Goal: Information Seeking & Learning: Find specific fact

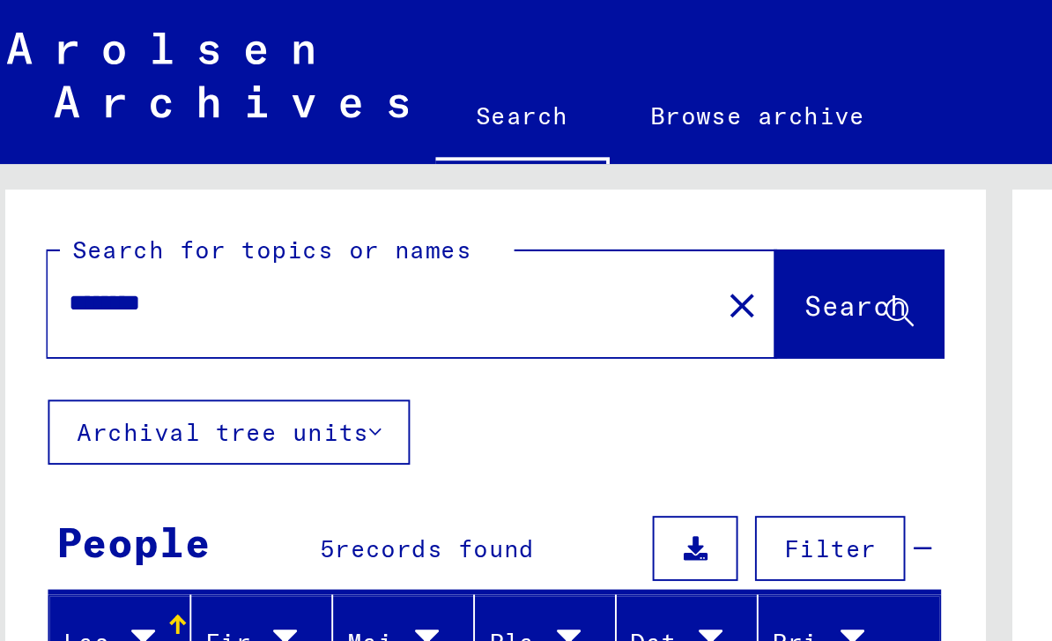
click at [48, 155] on input "********" at bounding box center [207, 156] width 323 height 19
type input "*"
click at [13, 122] on div "Search for topics or names * close Search" at bounding box center [266, 152] width 506 height 108
click at [59, 171] on div "*" at bounding box center [201, 157] width 333 height 40
click at [46, 153] on input "*" at bounding box center [207, 156] width 323 height 19
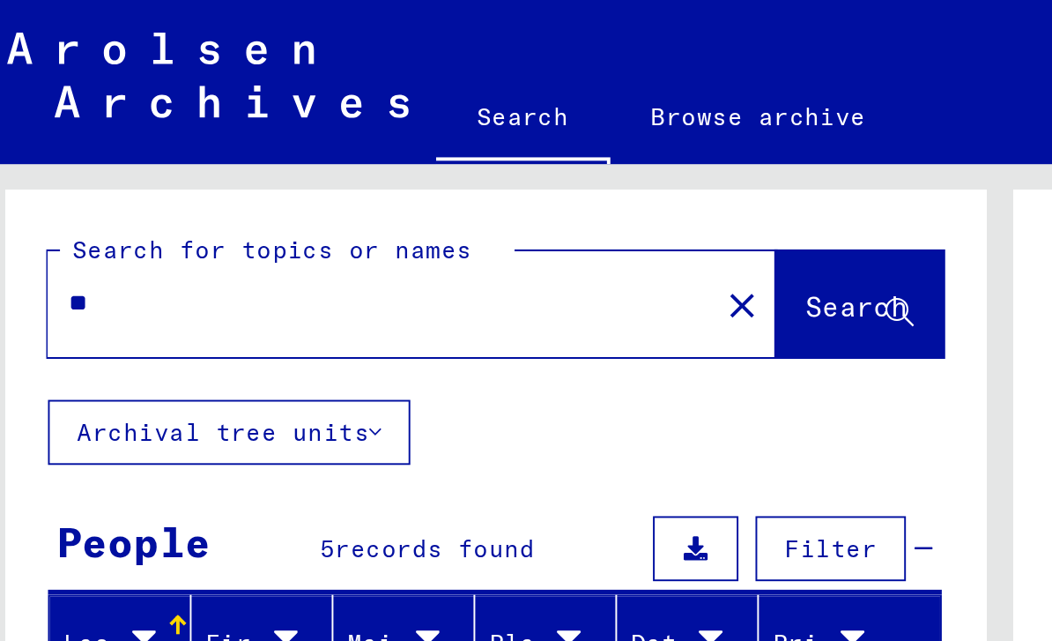
type input "*"
type input "**********"
click at [426, 157] on span "Search" at bounding box center [452, 158] width 53 height 18
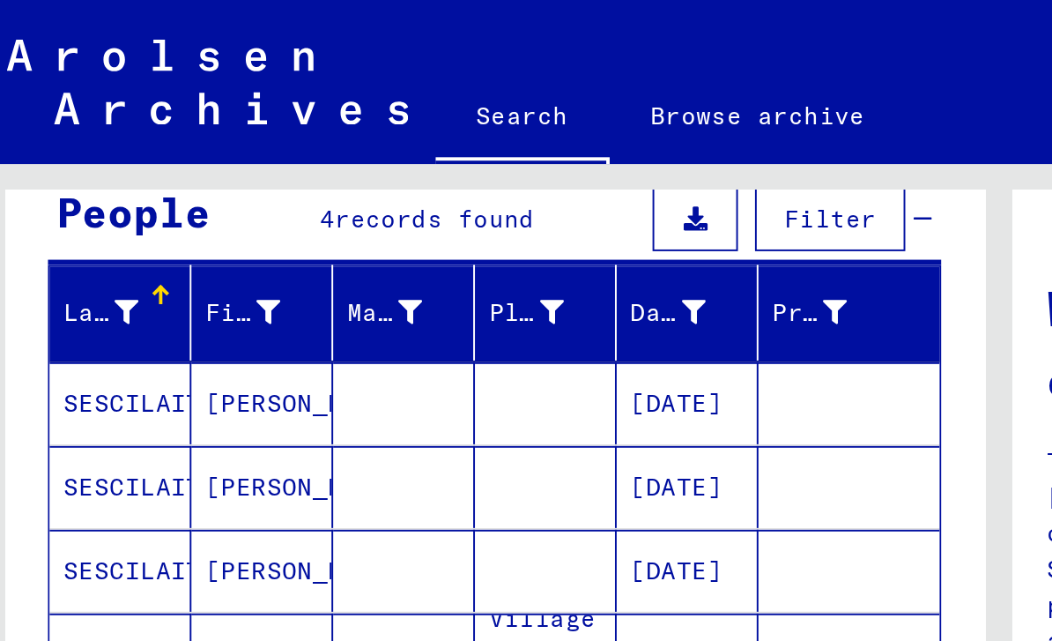
scroll to position [168, 0]
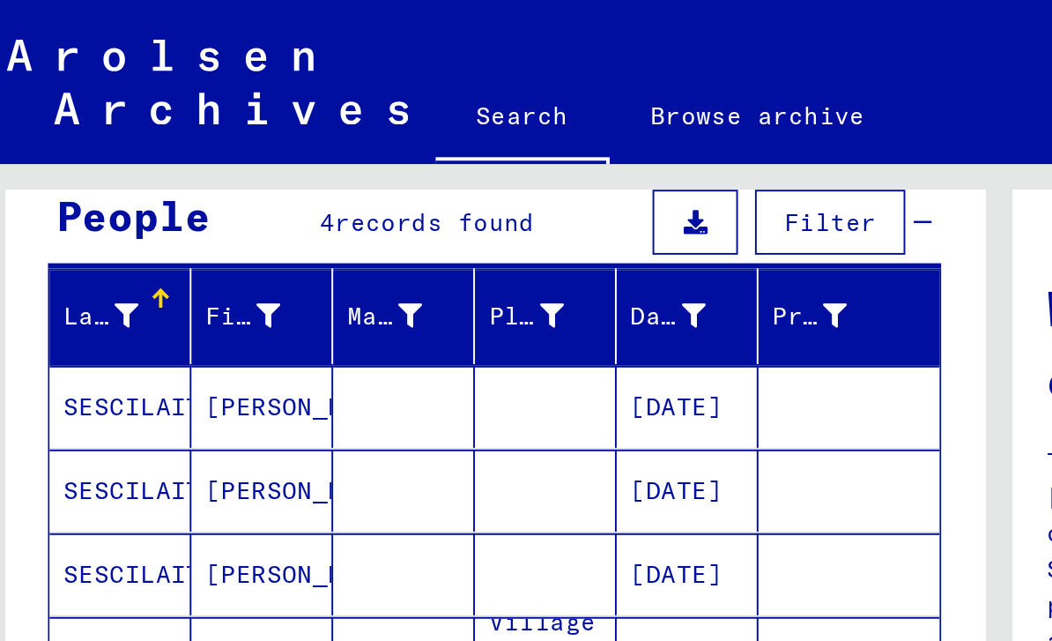
click at [45, 208] on mat-cell "SESCILAITE" at bounding box center [72, 210] width 73 height 42
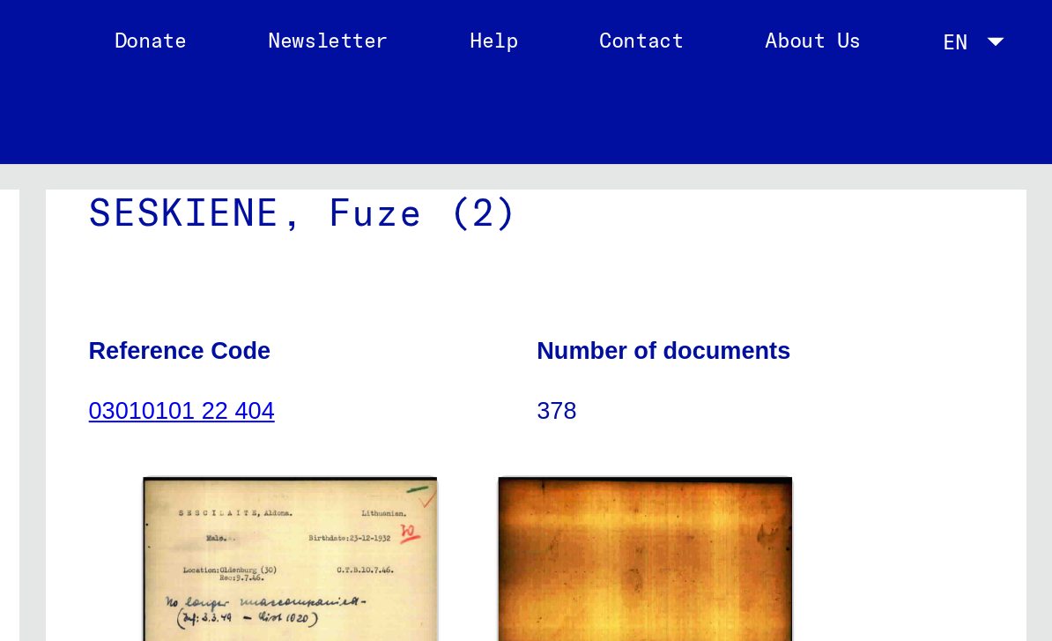
scroll to position [206, 0]
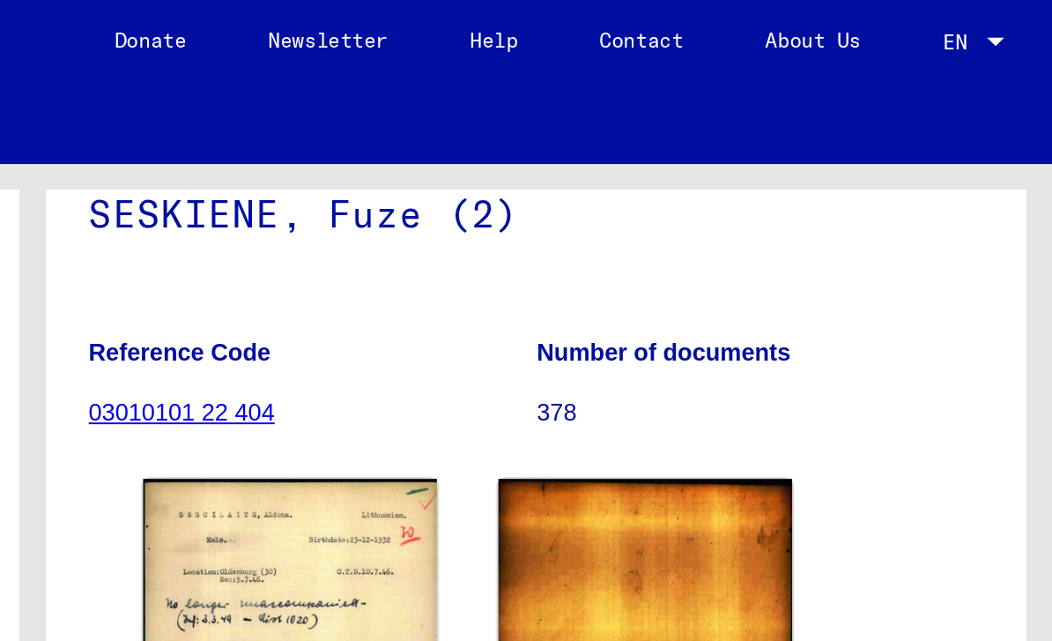
click at [583, 254] on img at bounding box center [659, 298] width 152 height 103
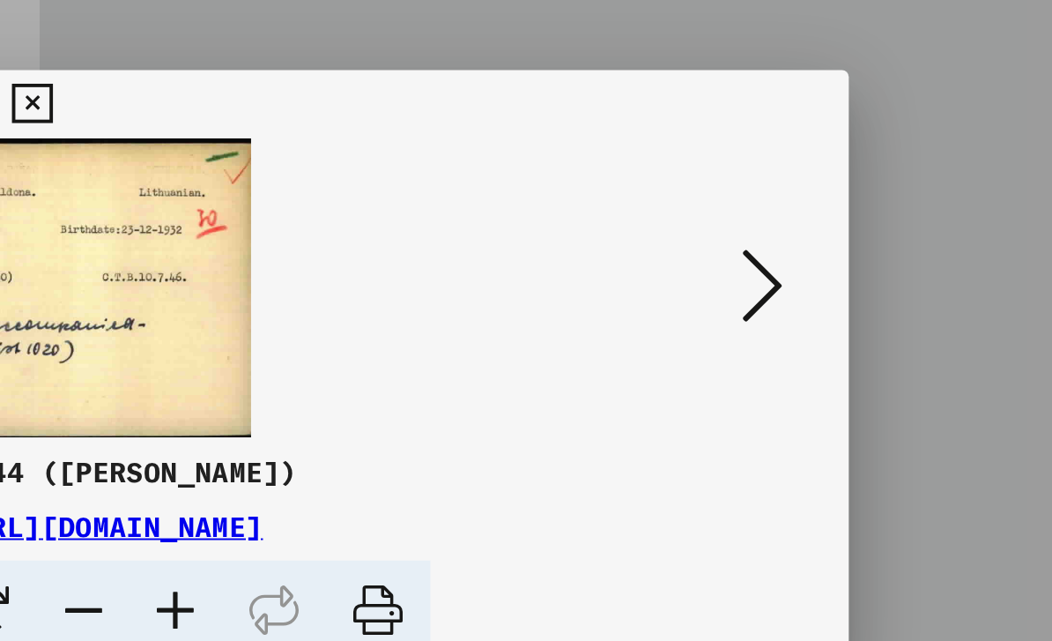
click at [516, 171] on icon at bounding box center [526, 181] width 20 height 21
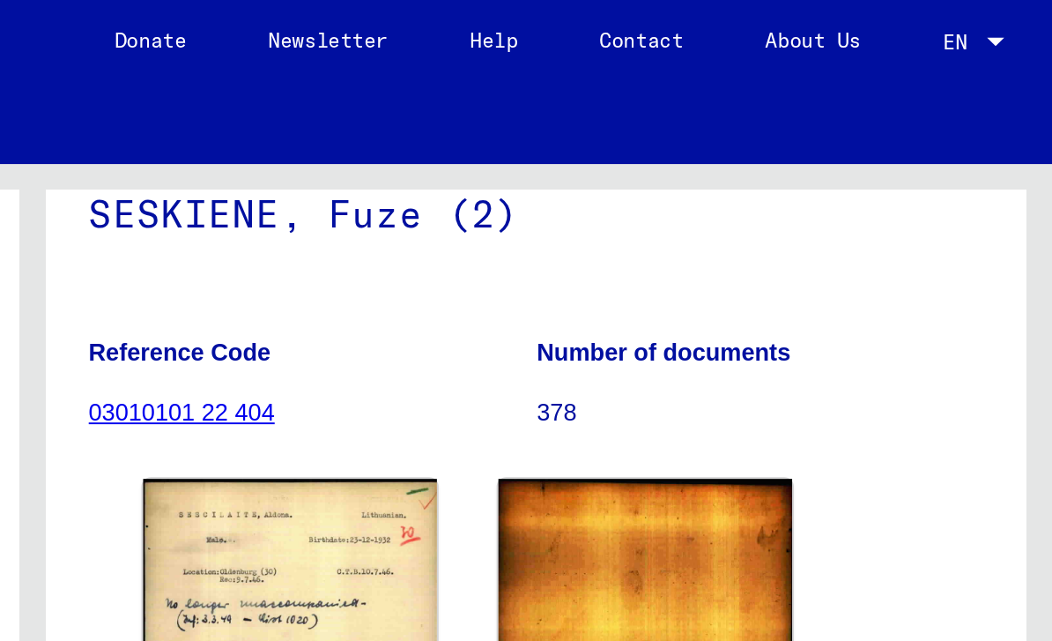
click at [767, 272] on img at bounding box center [843, 299] width 152 height 104
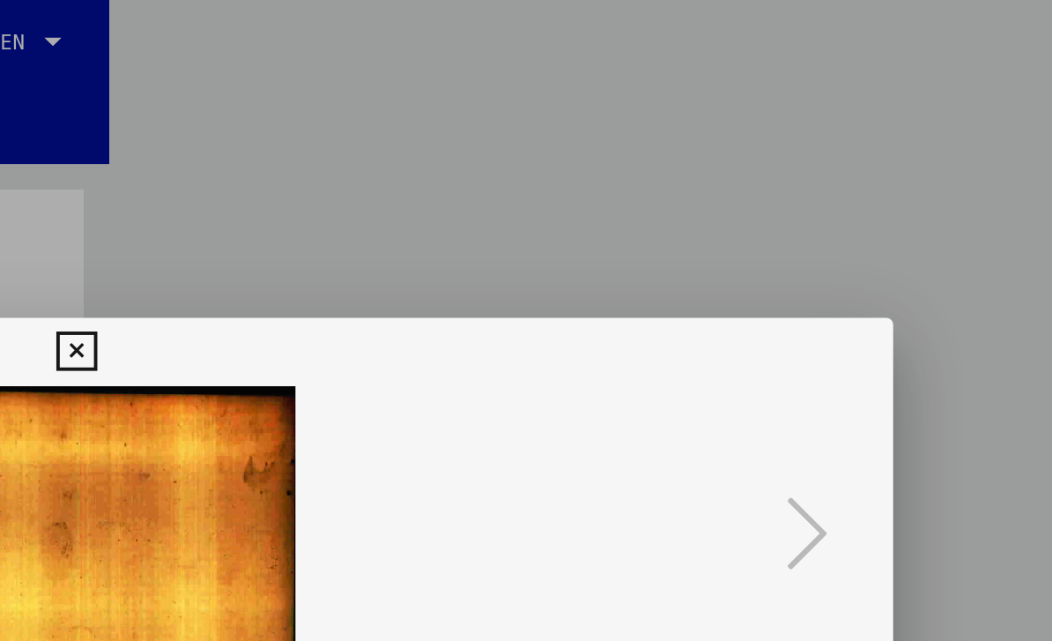
click at [516, 182] on icon at bounding box center [526, 181] width 20 height 21
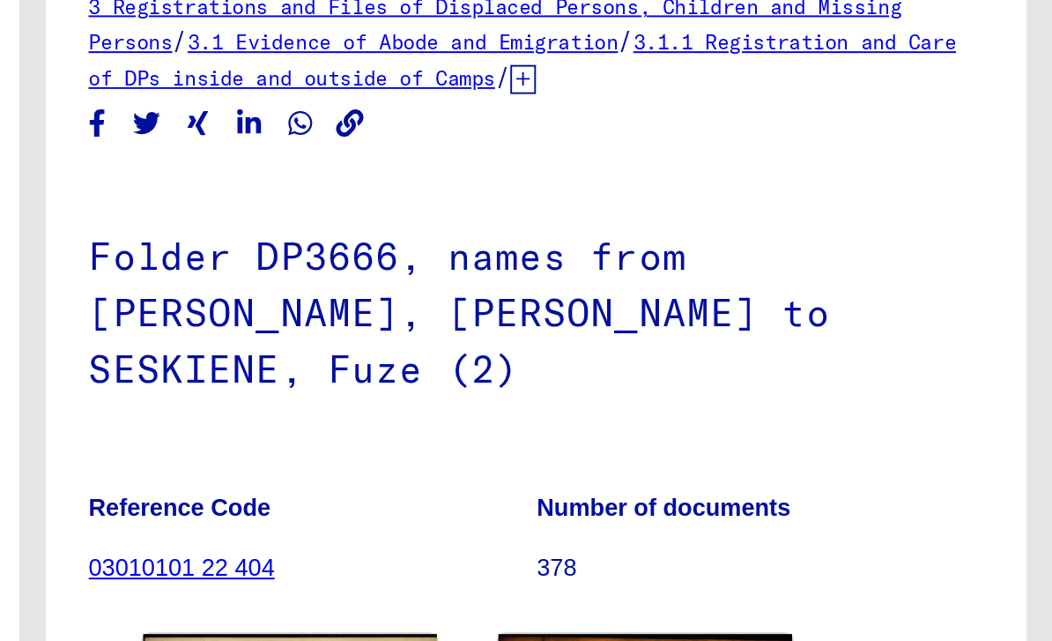
scroll to position [0, 0]
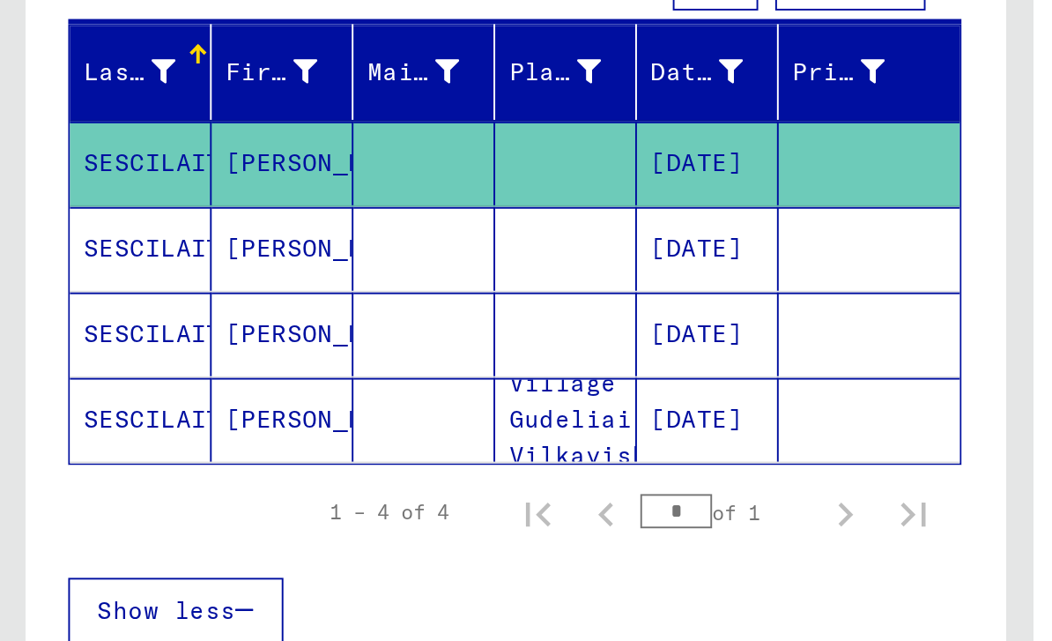
click at [25, 215] on div "Last Name First Name Maiden Name Place of Birth Date of Birth Prisoner # SESCIL…" at bounding box center [266, 309] width 506 height 342
click at [72, 321] on mat-cell "SESCILAITE" at bounding box center [72, 342] width 73 height 43
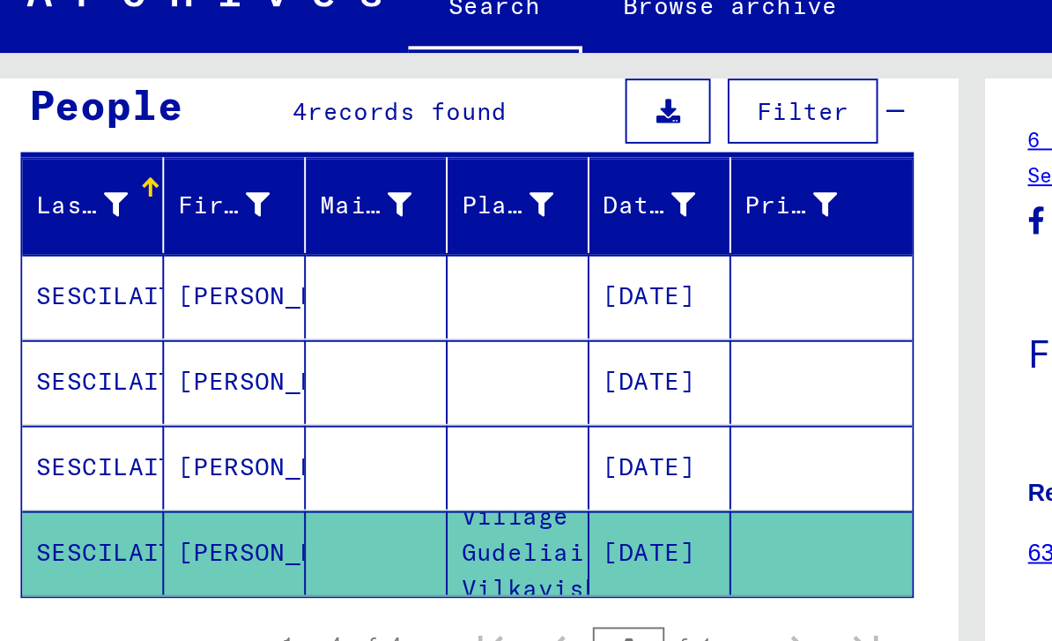
click at [54, 189] on mat-cell "SESCILAITE" at bounding box center [72, 210] width 73 height 43
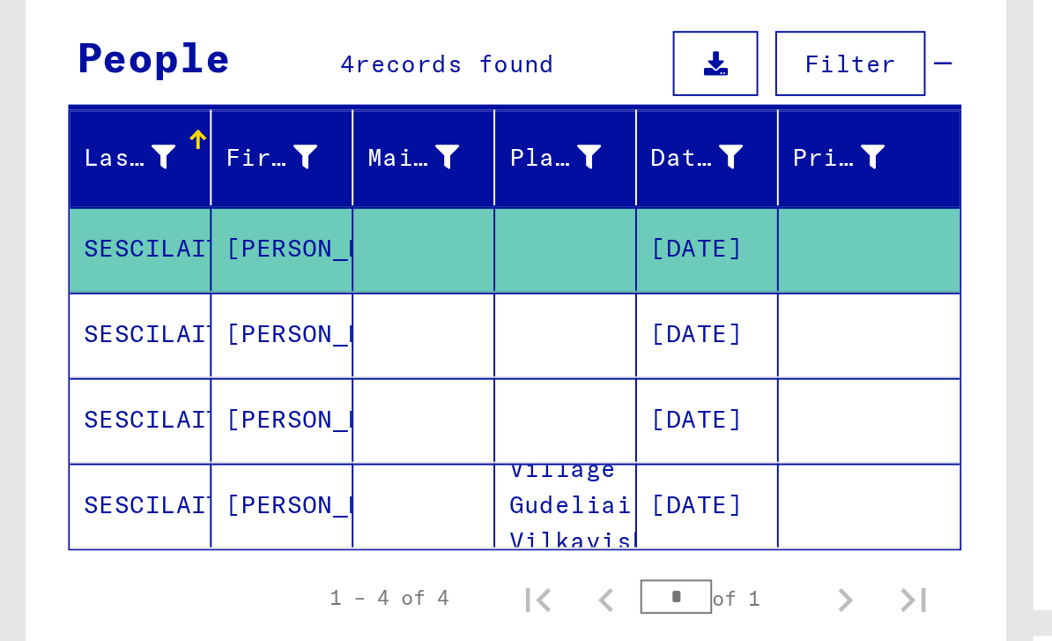
click at [71, 401] on mat-cell "SESCILAITE" at bounding box center [72, 422] width 73 height 43
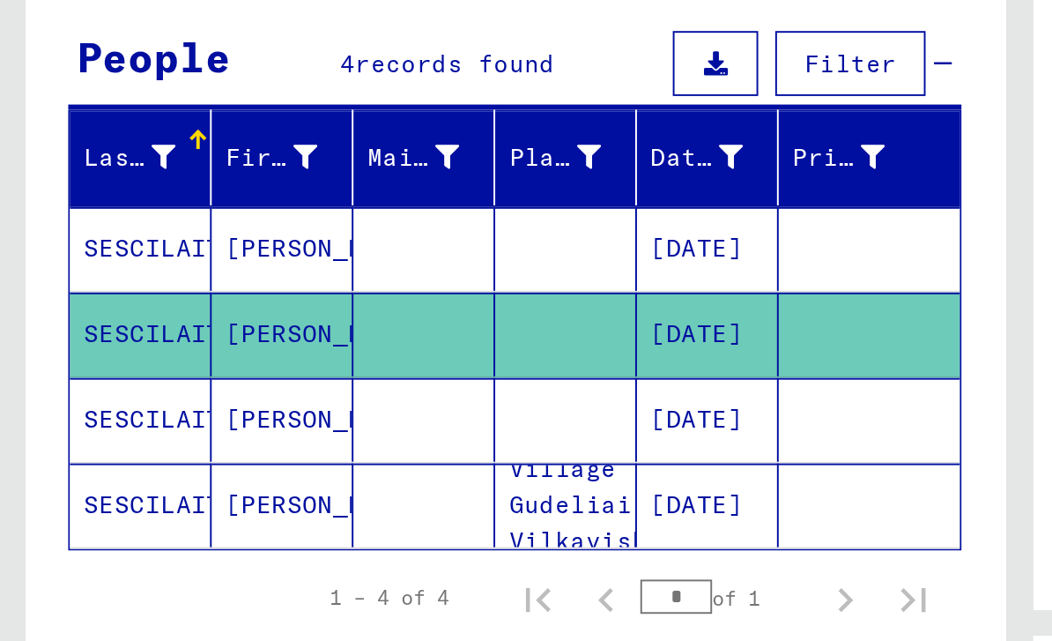
click at [261, 357] on mat-cell at bounding box center [292, 378] width 73 height 43
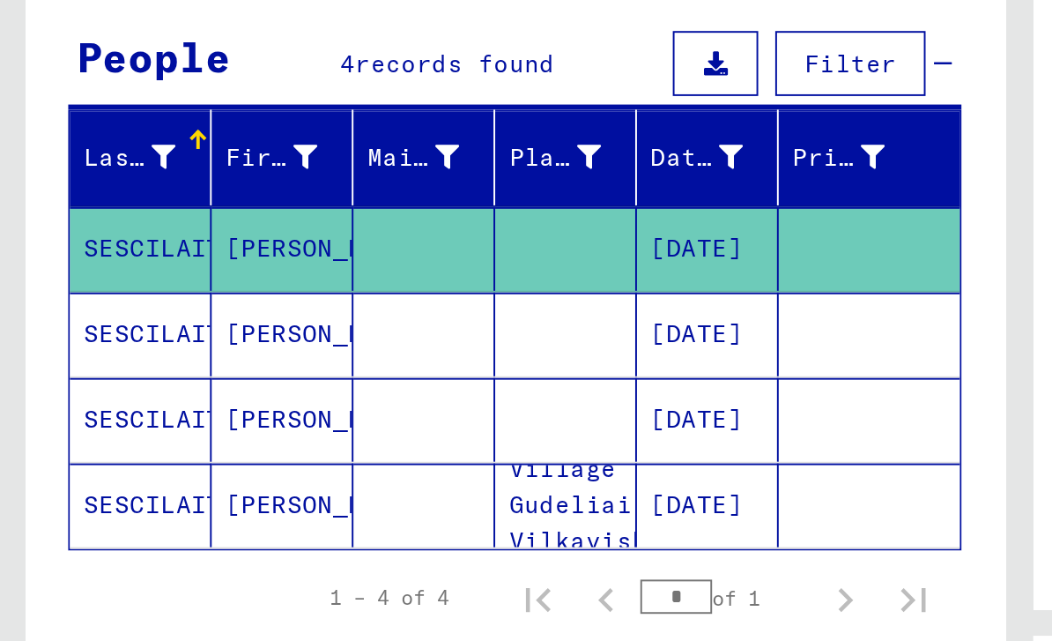
click at [67, 401] on mat-cell "SESCILAITE" at bounding box center [72, 422] width 73 height 43
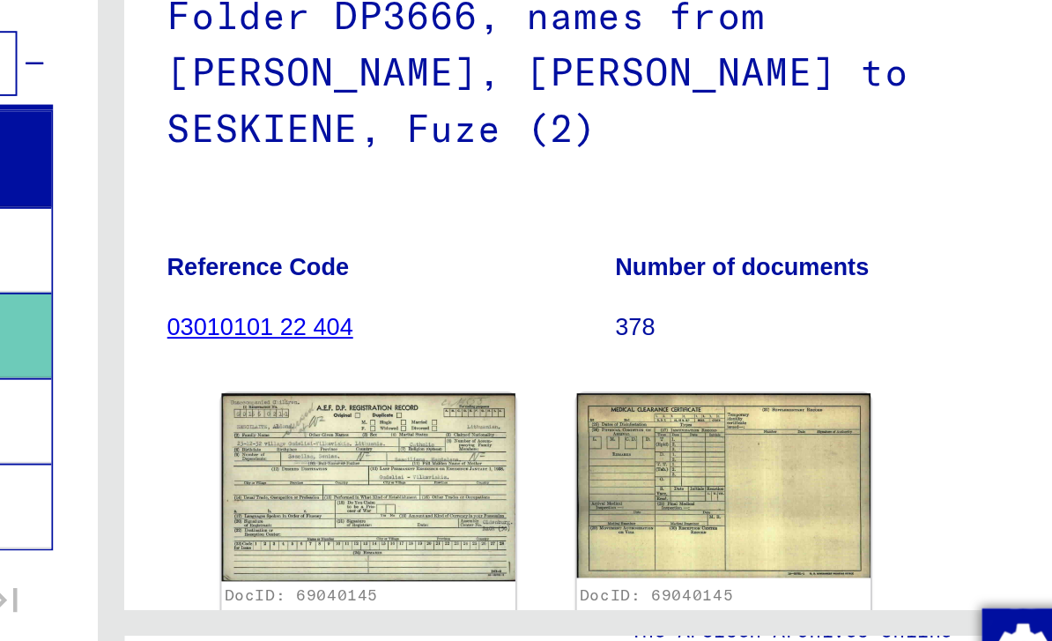
click at [583, 453] on img at bounding box center [659, 501] width 152 height 96
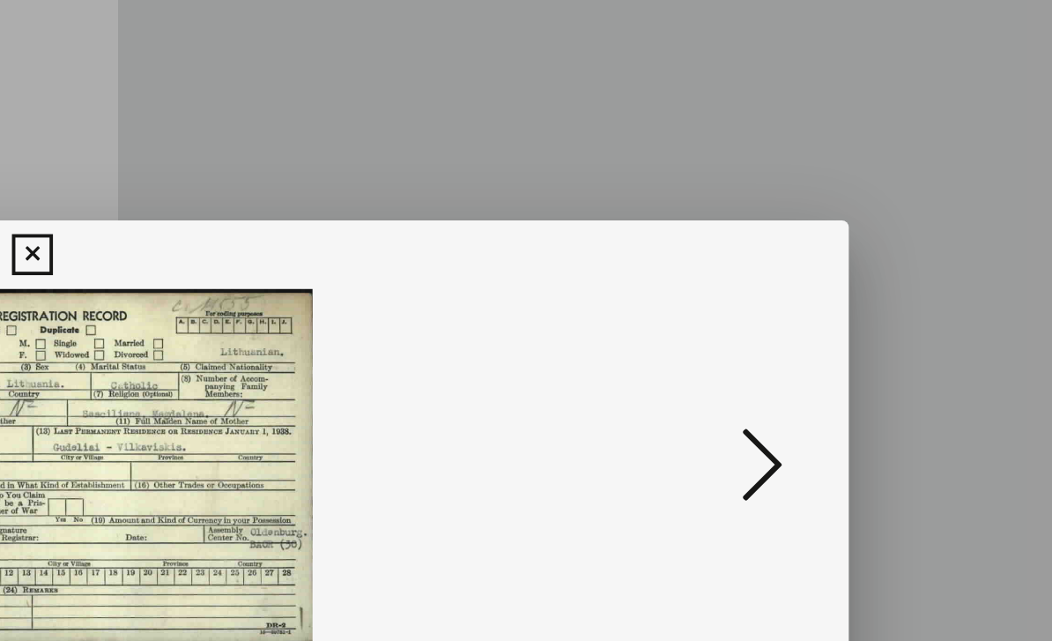
click at [516, 156] on icon at bounding box center [526, 166] width 20 height 21
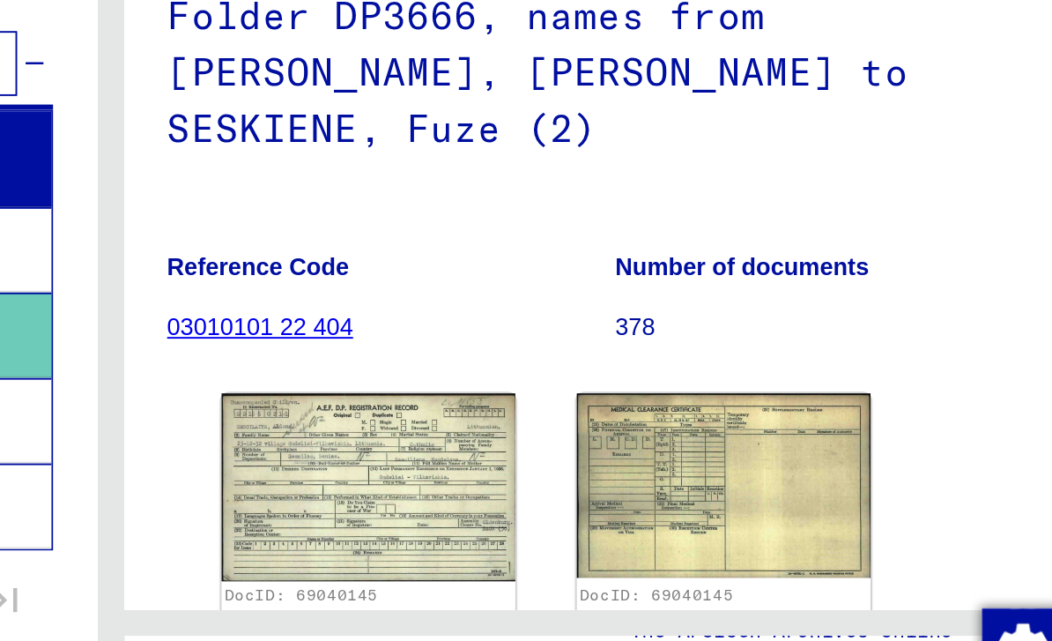
click at [767, 453] on img at bounding box center [843, 500] width 152 height 95
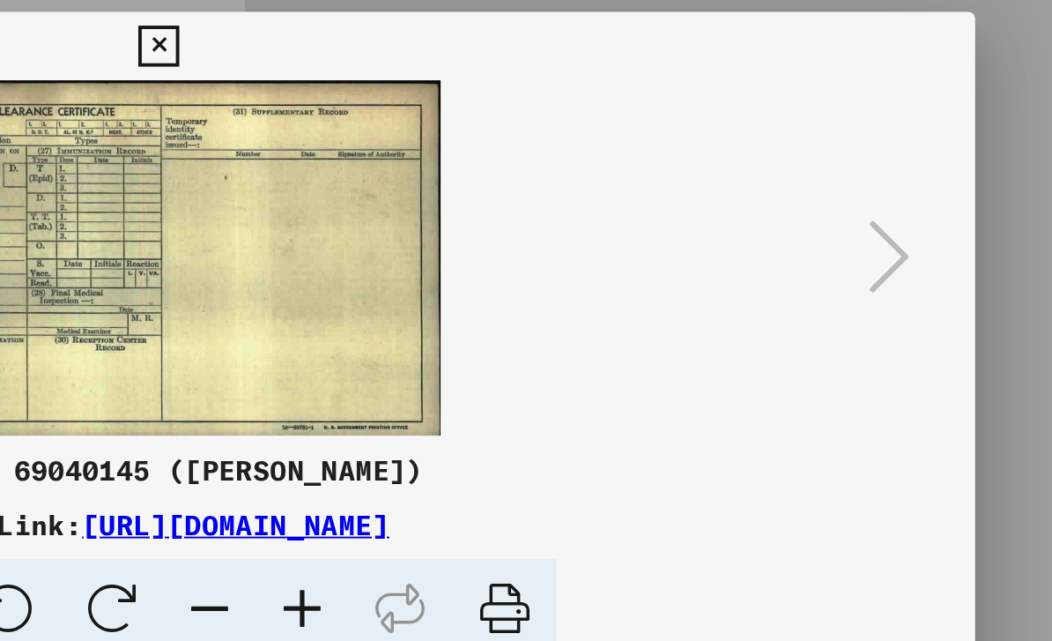
click at [516, 156] on icon at bounding box center [526, 166] width 20 height 21
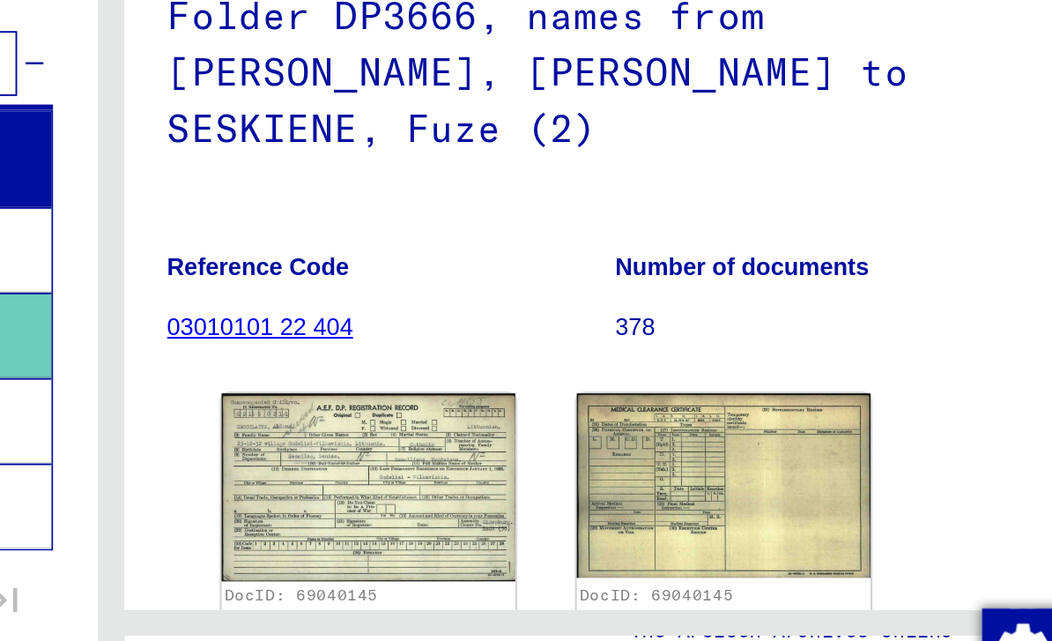
click at [583, 453] on img at bounding box center [659, 501] width 152 height 96
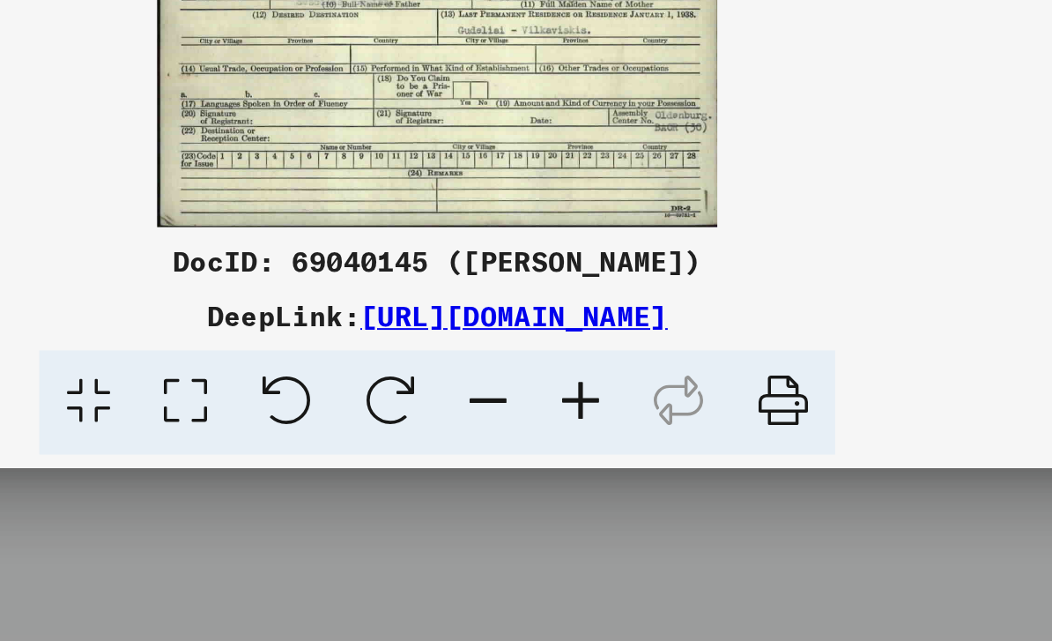
click at [179, 184] on img at bounding box center [526, 275] width 722 height 183
click at [165, 184] on img at bounding box center [526, 275] width 722 height 183
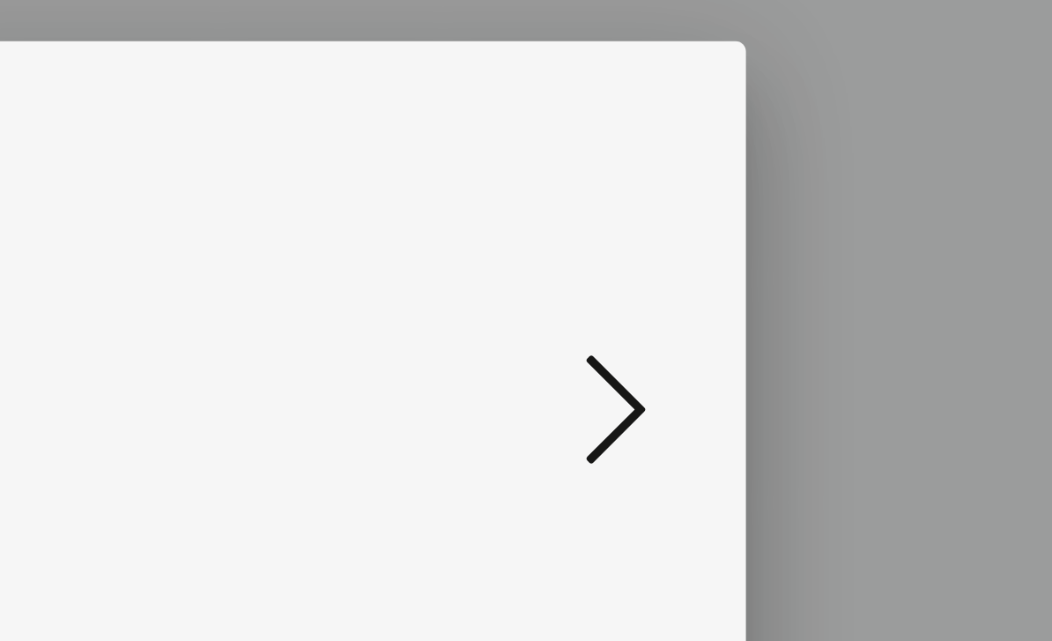
click at [516, 156] on icon at bounding box center [526, 166] width 20 height 21
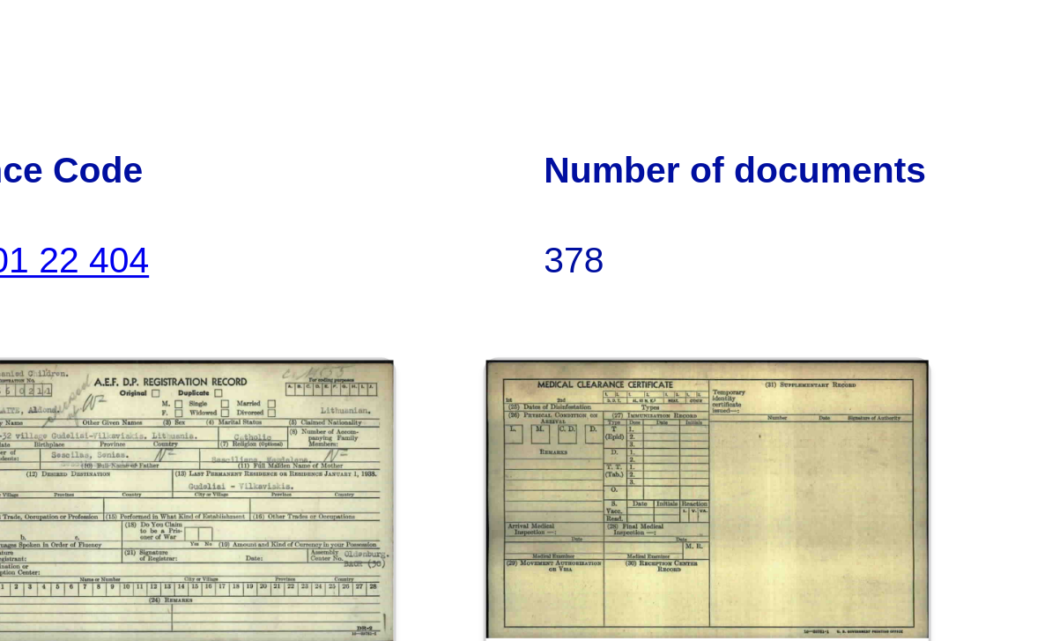
scroll to position [78, 0]
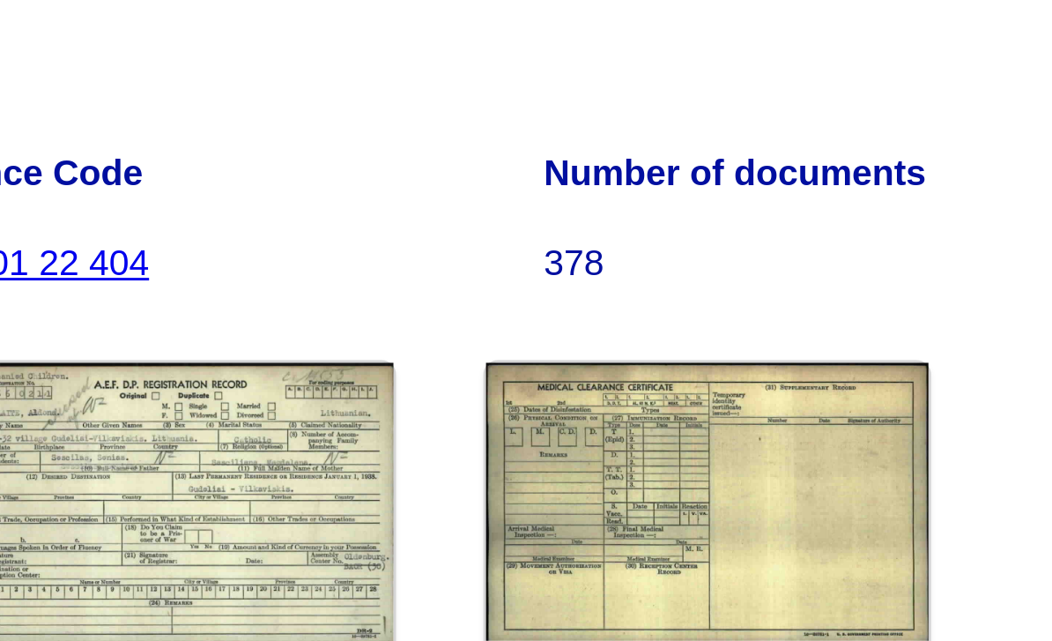
click at [767, 375] on img at bounding box center [843, 422] width 152 height 95
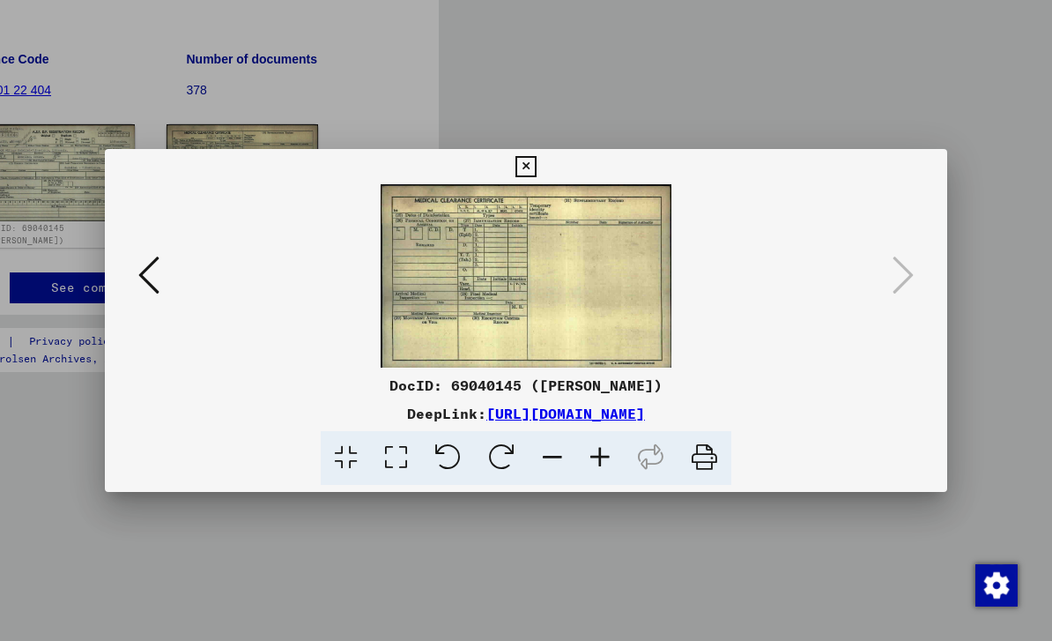
click at [493, 262] on img at bounding box center [526, 275] width 722 height 183
click at [541, 174] on button at bounding box center [525, 166] width 31 height 35
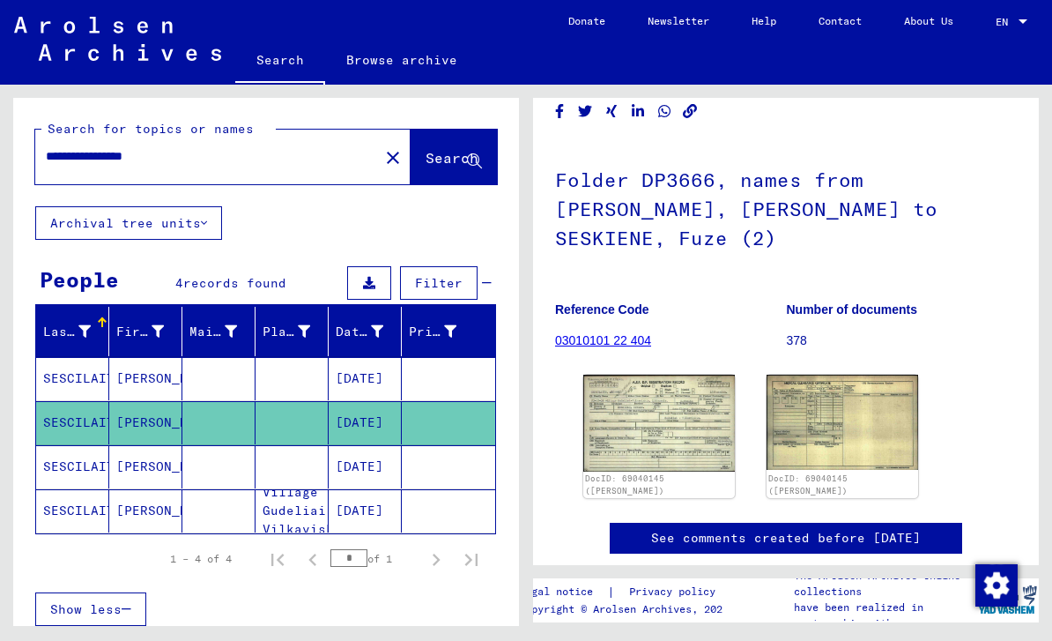
click at [639, 404] on img at bounding box center [659, 423] width 152 height 96
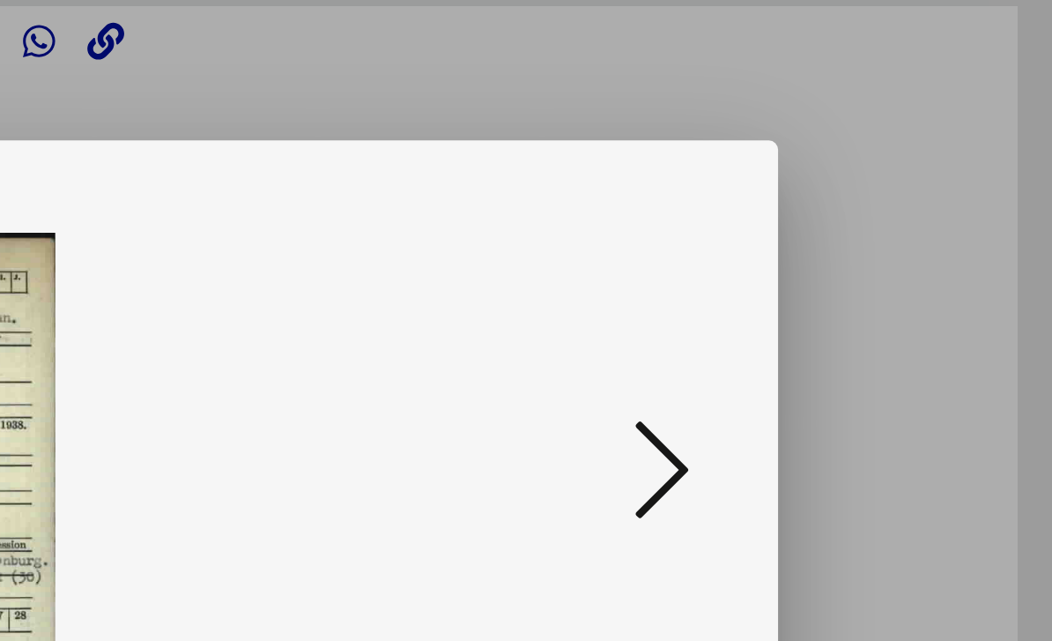
click at [516, 156] on icon at bounding box center [526, 166] width 20 height 21
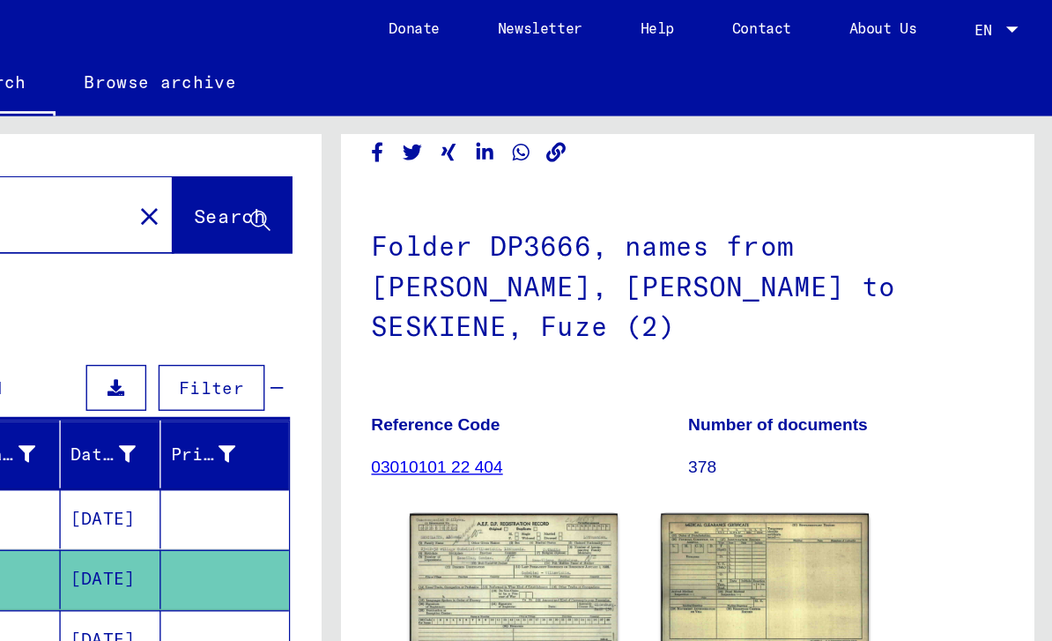
click at [767, 388] on img at bounding box center [843, 422] width 152 height 95
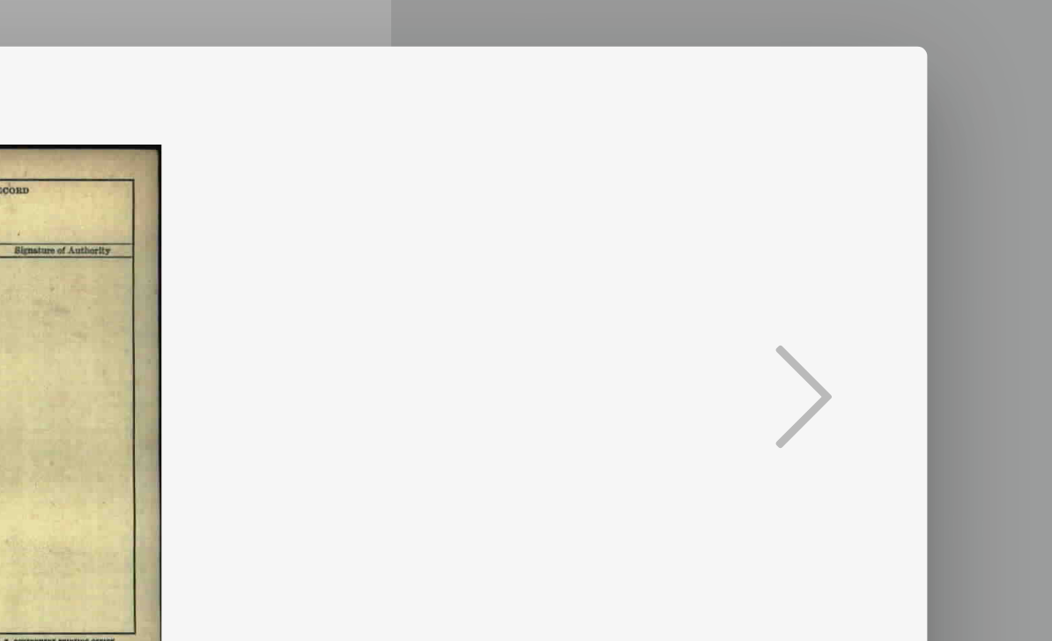
click at [516, 156] on icon at bounding box center [526, 166] width 20 height 21
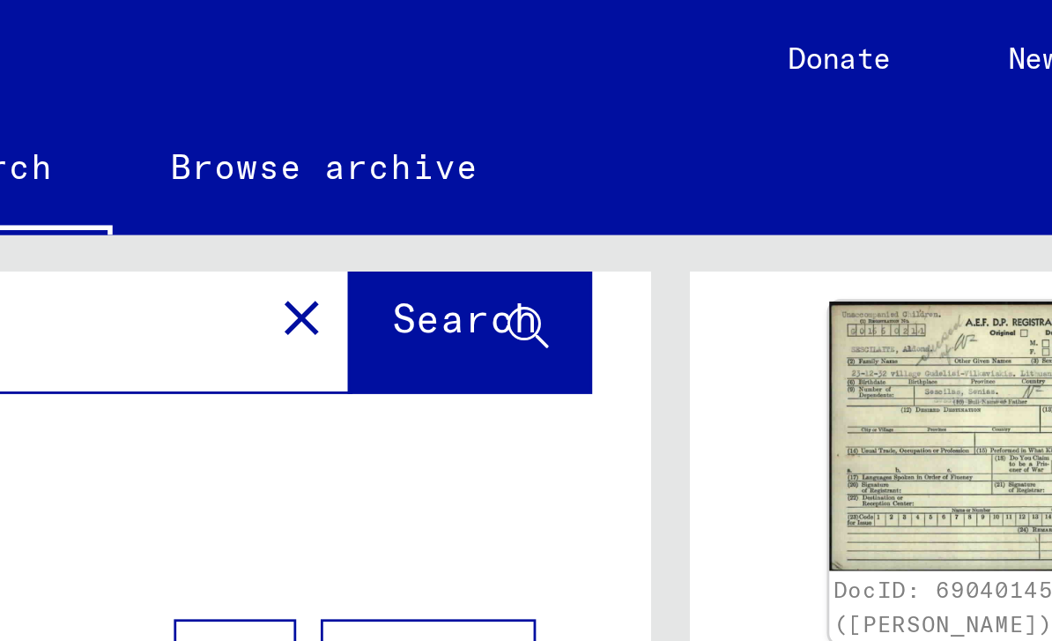
scroll to position [350, 0]
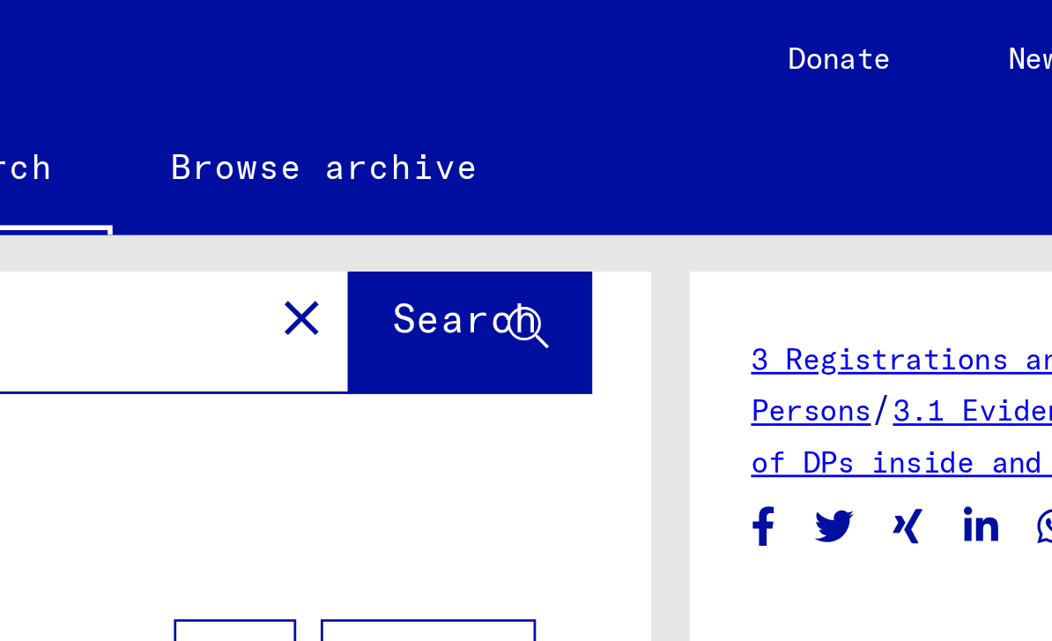
click at [182, 216] on div "**********" at bounding box center [266, 382] width 506 height 654
